Goal: Information Seeking & Learning: Check status

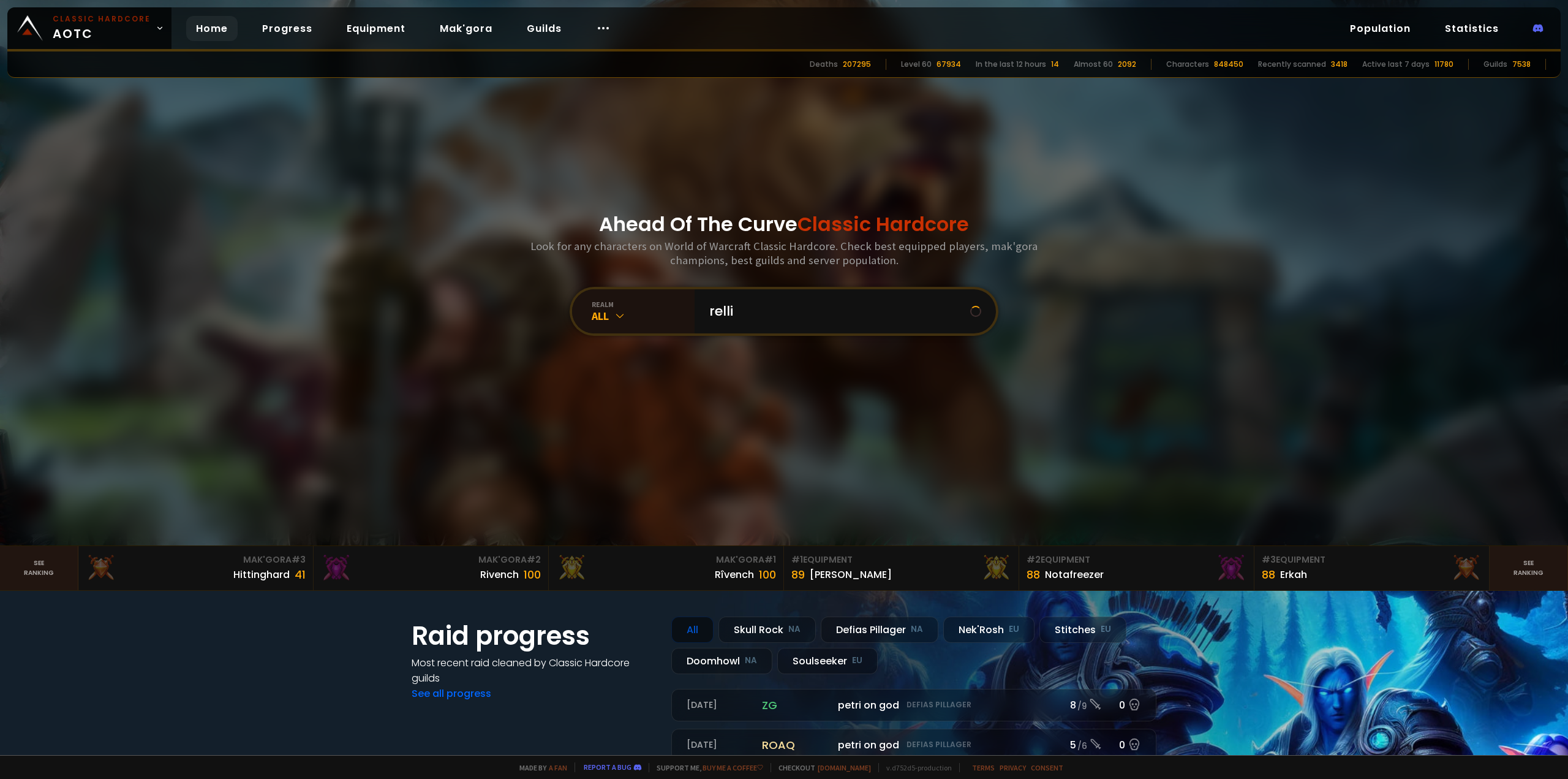
type input "rellik"
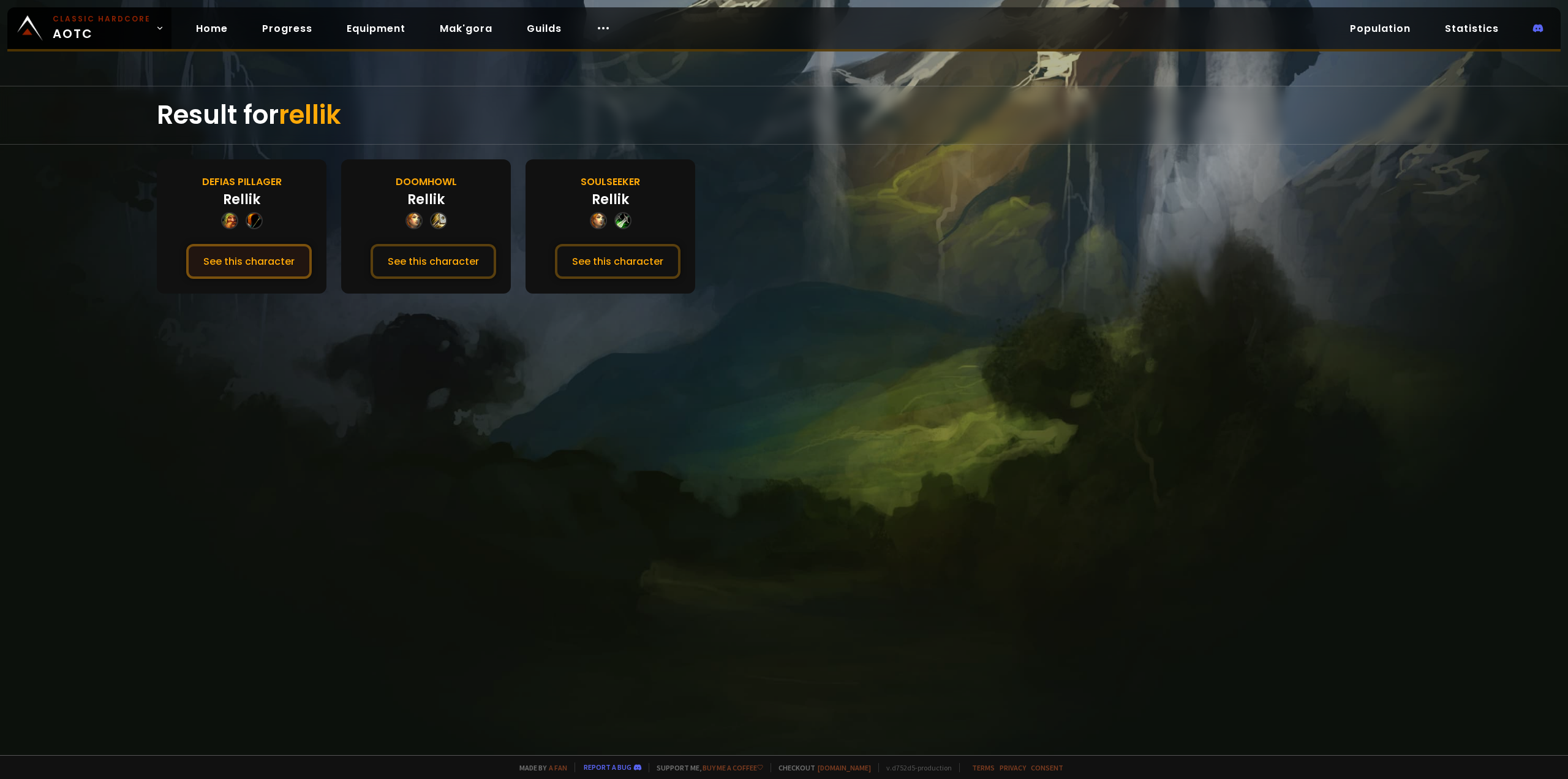
click at [281, 266] on button "See this character" at bounding box center [249, 261] width 126 height 35
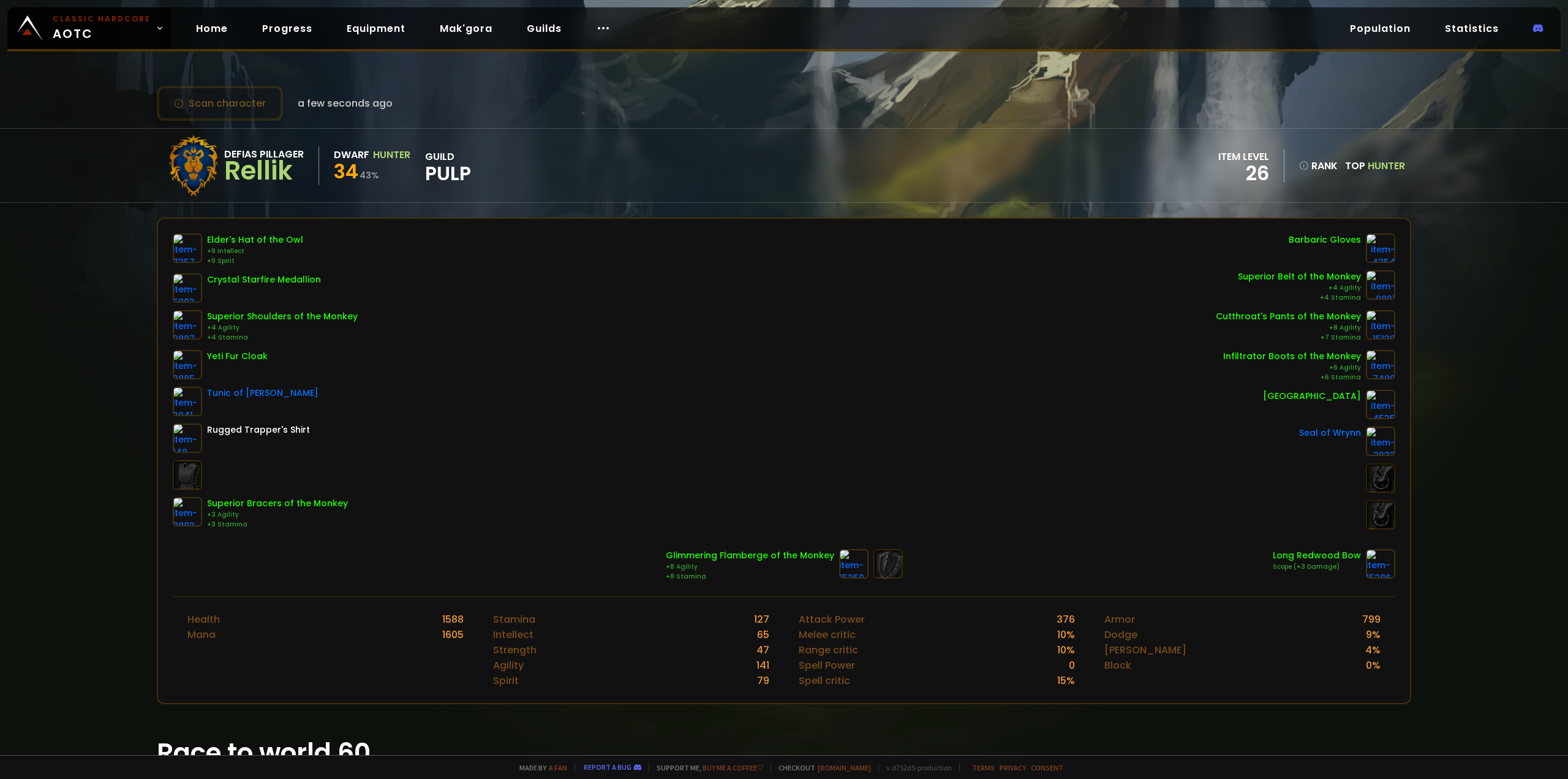
click at [328, 114] on div "Scan character a few seconds ago" at bounding box center [274, 103] width 236 height 35
click at [1394, 165] on link "29811" at bounding box center [1381, 174] width 50 height 28
